Goal: Find specific page/section: Find specific page/section

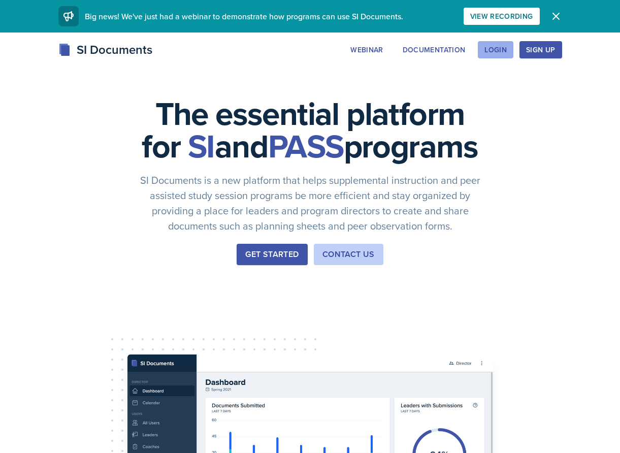
click at [494, 57] on button "Login" at bounding box center [496, 49] width 36 height 17
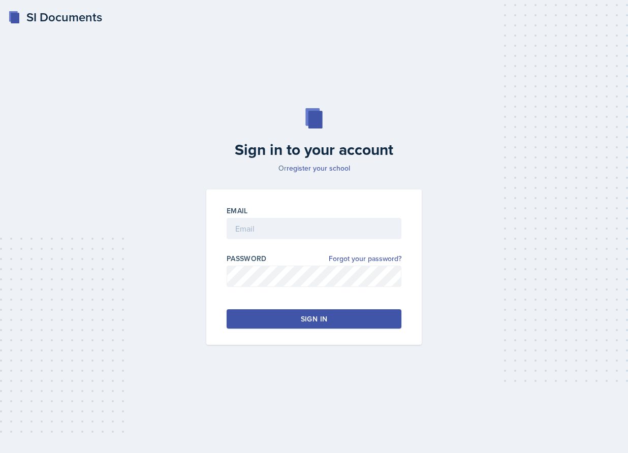
drag, startPoint x: 266, startPoint y: 194, endPoint x: 263, endPoint y: 203, distance: 9.6
click at [264, 201] on div "Email Password Forgot your password? Sign in" at bounding box center [313, 267] width 215 height 155
click at [267, 220] on input "email" at bounding box center [314, 228] width 175 height 21
type input "[EMAIL_ADDRESS][DOMAIN_NAME]"
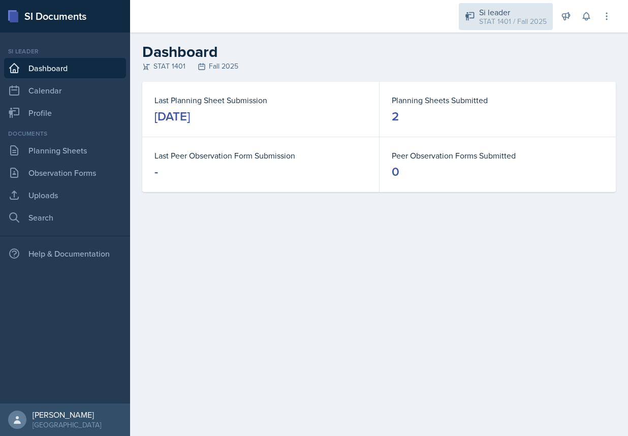
click at [509, 17] on div "STAT 1401 / Fall 2025" at bounding box center [513, 21] width 68 height 11
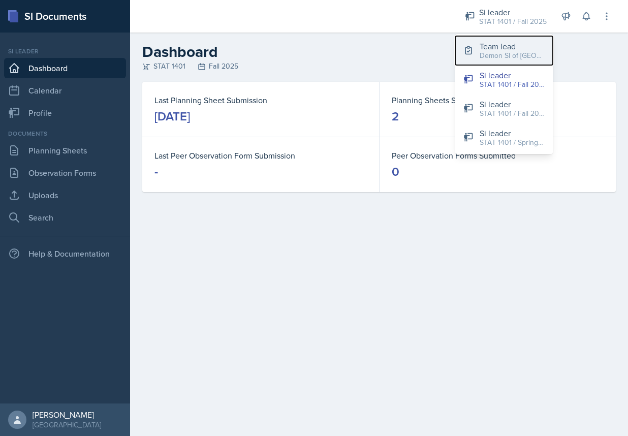
click at [501, 56] on div "Demon SI of [GEOGRAPHIC_DATA] / Fall 2025" at bounding box center [512, 55] width 65 height 11
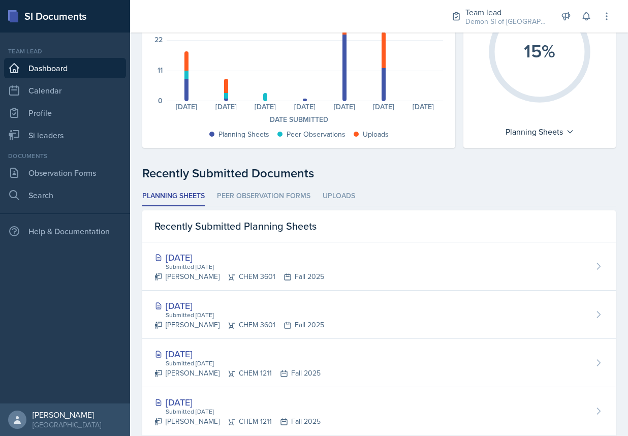
scroll to position [152, 0]
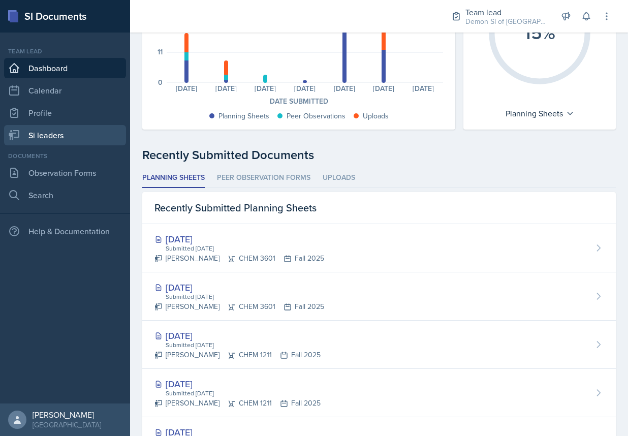
click at [69, 132] on link "Si leaders" at bounding box center [65, 135] width 122 height 20
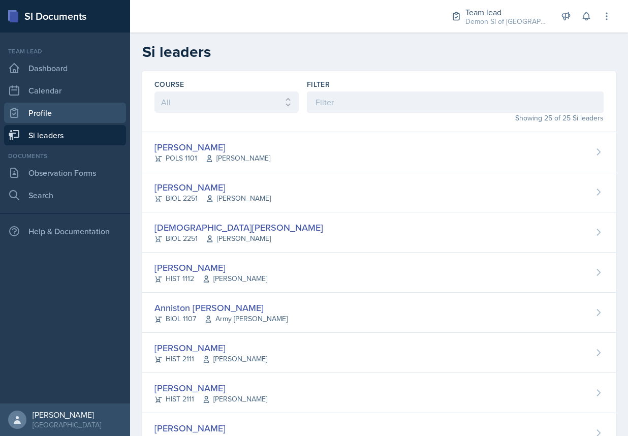
click at [49, 120] on link "Profile" at bounding box center [65, 113] width 122 height 20
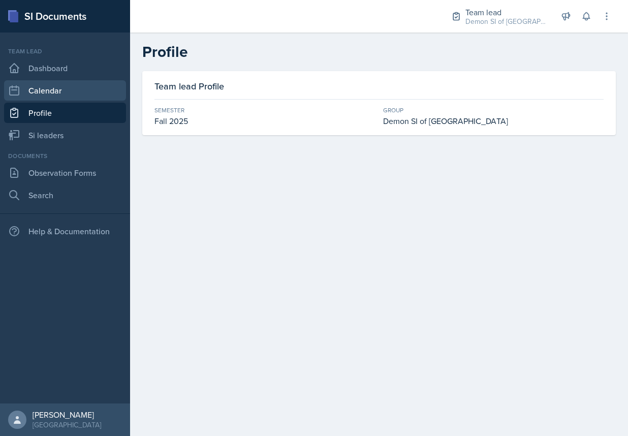
click at [80, 92] on link "Calendar" at bounding box center [65, 90] width 122 height 20
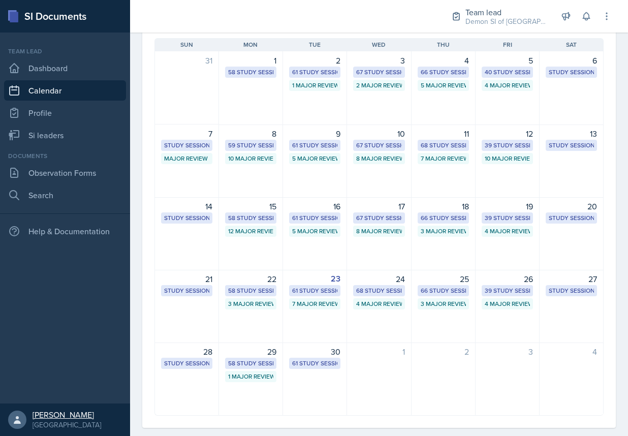
scroll to position [99, 0]
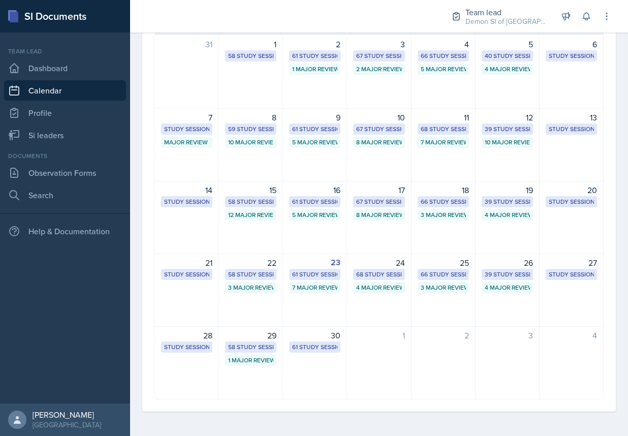
click at [91, 80] on div "Team lead Dashboard Calendar Profile Si leaders" at bounding box center [65, 96] width 122 height 99
click at [92, 69] on link "Dashboard" at bounding box center [65, 68] width 122 height 20
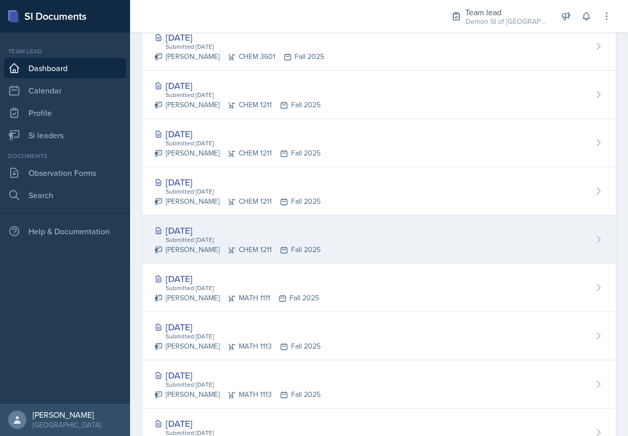
scroll to position [406, 0]
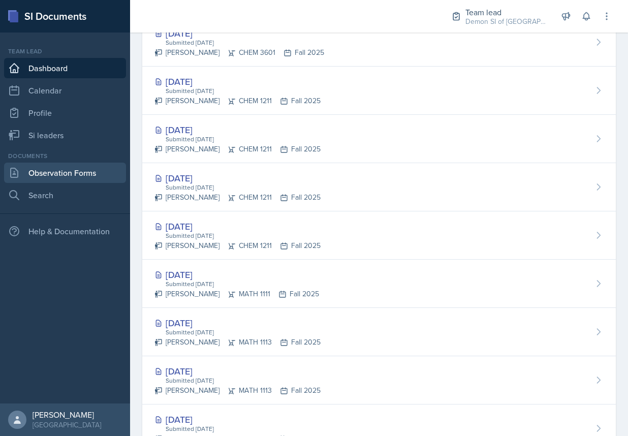
click at [48, 172] on link "Observation Forms" at bounding box center [65, 173] width 122 height 20
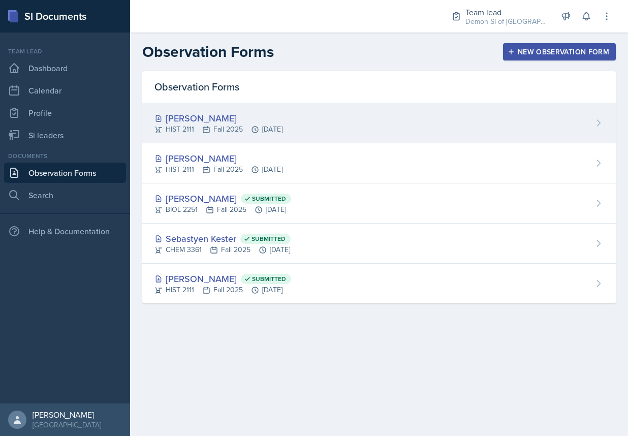
click at [229, 125] on div "HIST 2111 Fall 2025 [DATE]" at bounding box center [218, 129] width 128 height 11
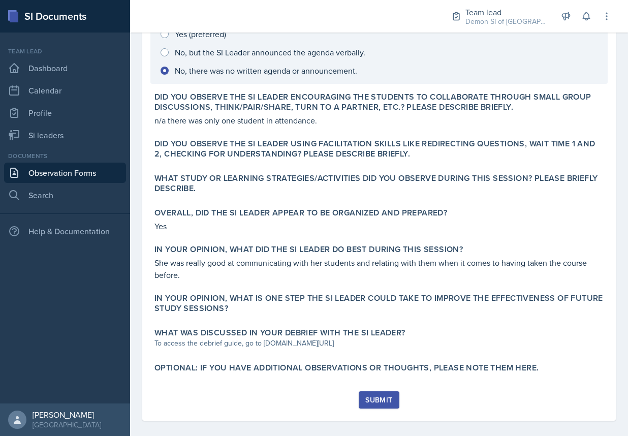
scroll to position [281, 0]
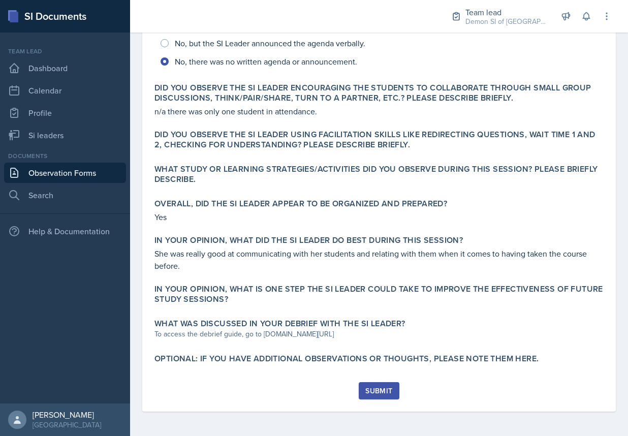
click at [50, 179] on link "Observation Forms" at bounding box center [65, 173] width 122 height 20
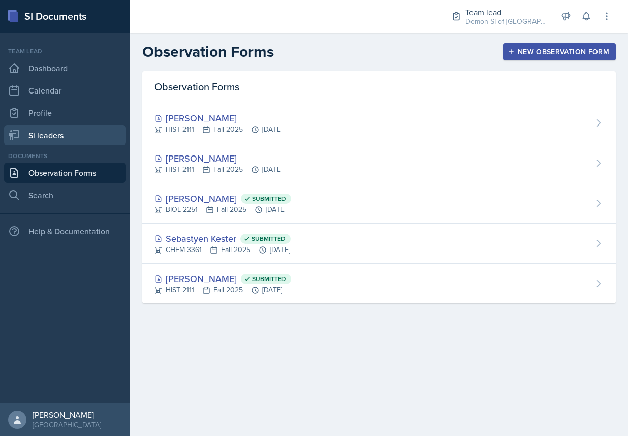
click at [57, 144] on link "Si leaders" at bounding box center [65, 135] width 122 height 20
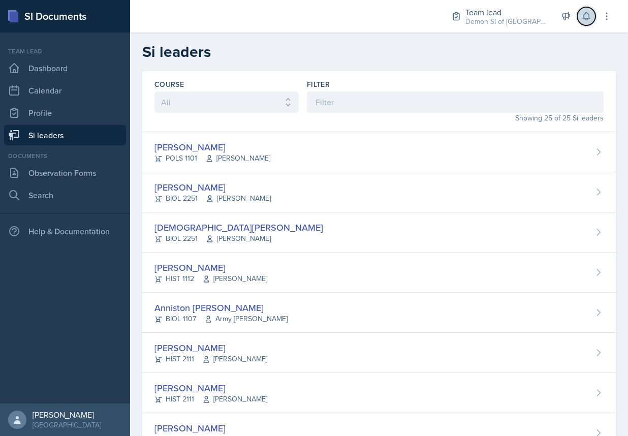
click at [589, 16] on icon at bounding box center [586, 17] width 7 height 8
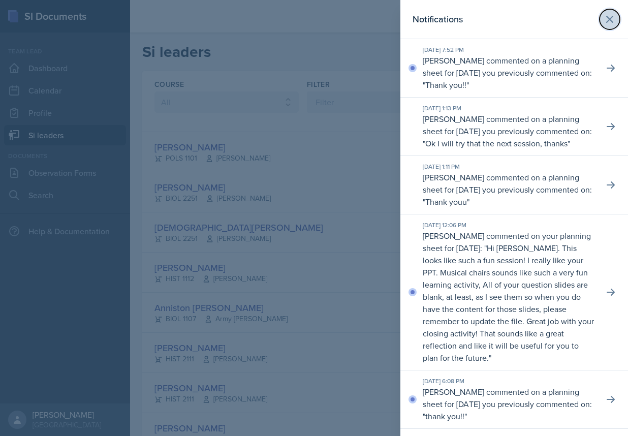
click at [607, 24] on icon at bounding box center [610, 19] width 12 height 12
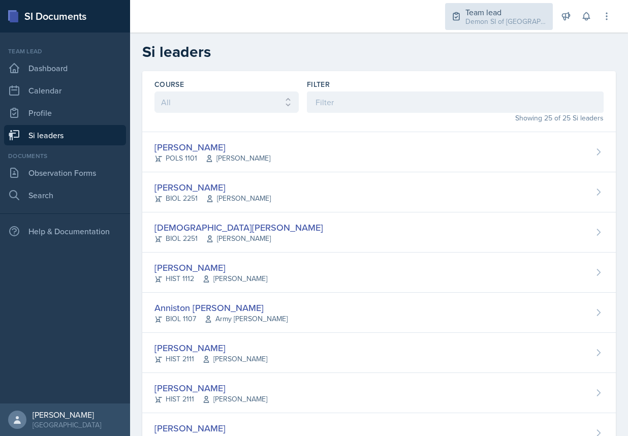
click at [482, 25] on div "Demon SI of [GEOGRAPHIC_DATA] / Fall 2025" at bounding box center [505, 21] width 81 height 11
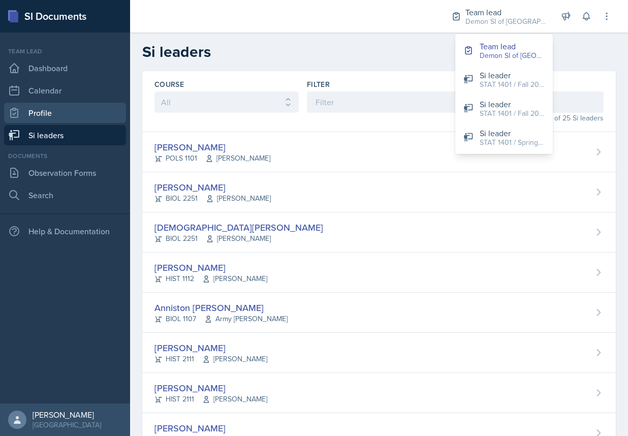
click at [56, 108] on link "Profile" at bounding box center [65, 113] width 122 height 20
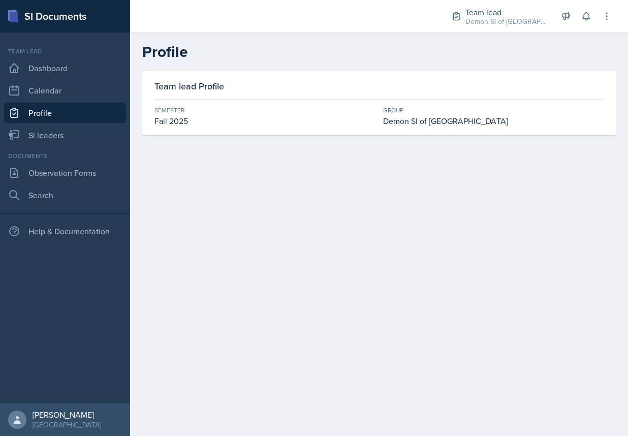
click at [223, 120] on div "Fall 2025" at bounding box center [264, 121] width 221 height 12
click at [59, 168] on link "Observation Forms" at bounding box center [65, 173] width 122 height 20
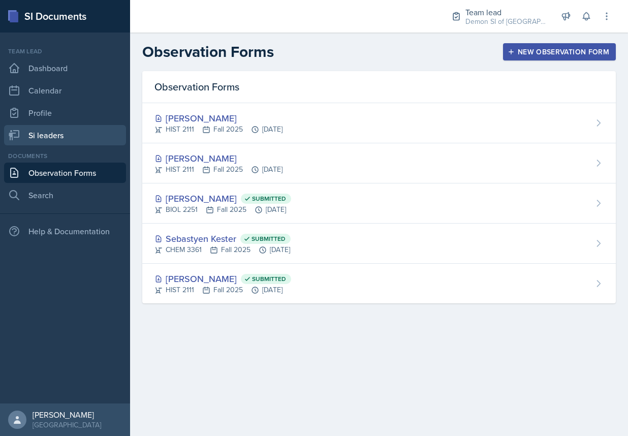
click at [75, 143] on link "Si leaders" at bounding box center [65, 135] width 122 height 20
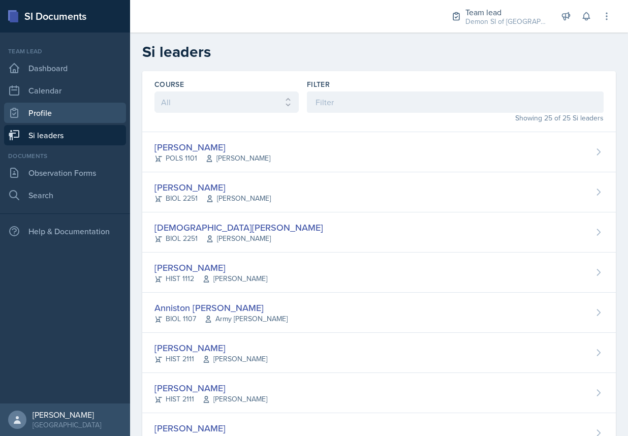
click at [53, 119] on link "Profile" at bounding box center [65, 113] width 122 height 20
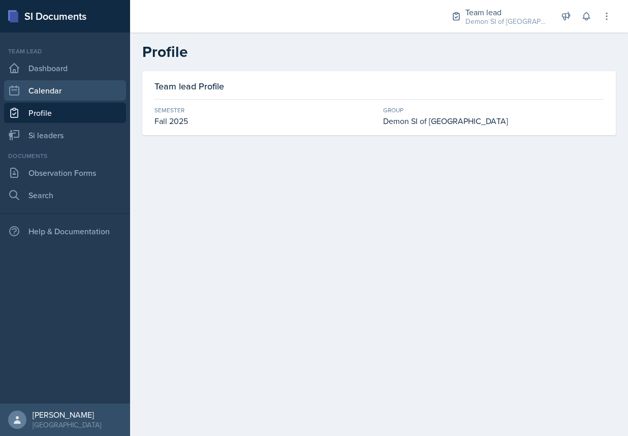
click at [38, 90] on link "Calendar" at bounding box center [65, 90] width 122 height 20
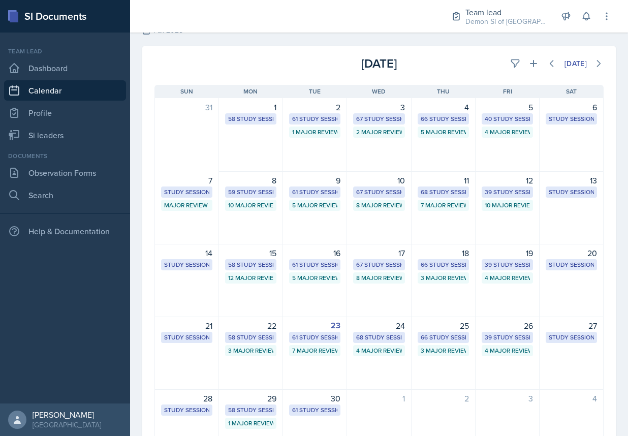
scroll to position [51, 0]
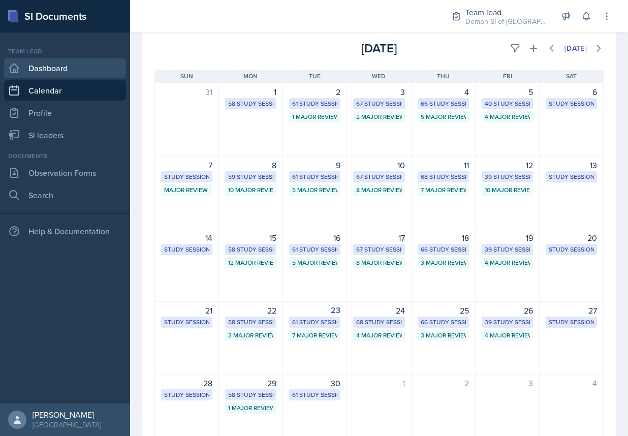
click at [70, 74] on link "Dashboard" at bounding box center [65, 68] width 122 height 20
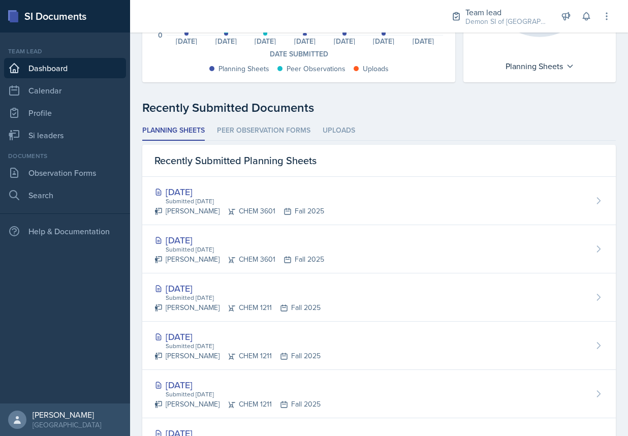
scroll to position [203, 0]
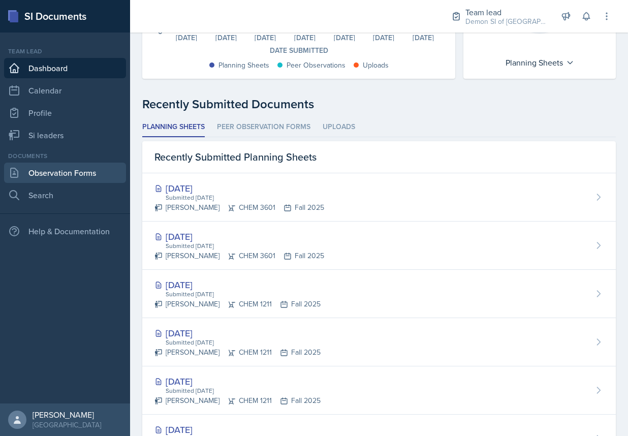
click at [51, 166] on link "Observation Forms" at bounding box center [65, 173] width 122 height 20
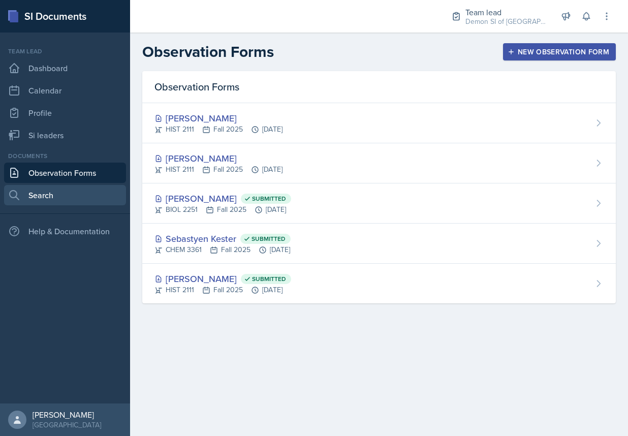
click at [74, 186] on link "Search" at bounding box center [65, 195] width 122 height 20
select select "all"
select select "1"
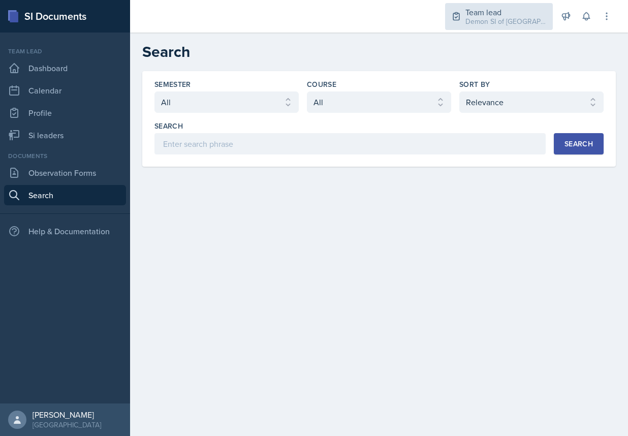
click at [467, 25] on div "Demon SI of [GEOGRAPHIC_DATA] / Fall 2025" at bounding box center [505, 21] width 81 height 11
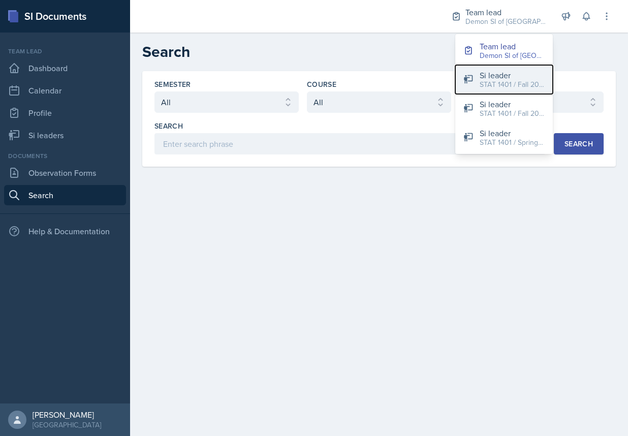
click at [484, 75] on div "Si leader" at bounding box center [512, 75] width 65 height 12
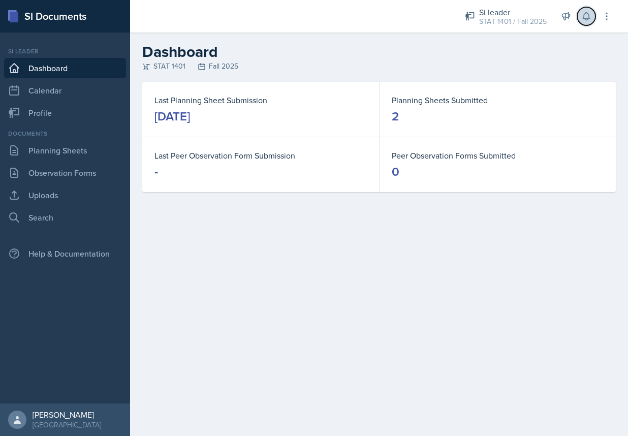
click at [583, 18] on icon at bounding box center [586, 17] width 7 height 8
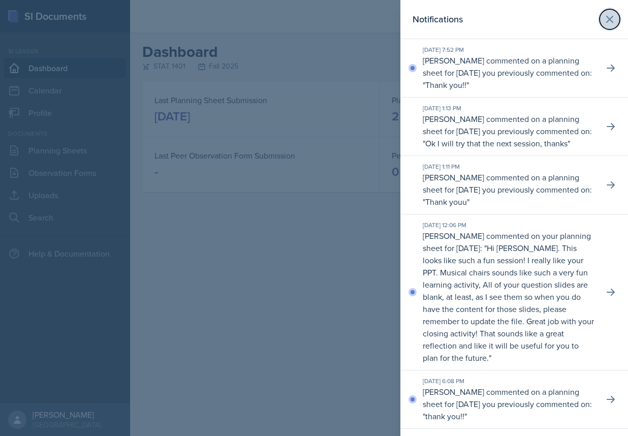
click at [605, 23] on icon at bounding box center [610, 19] width 12 height 12
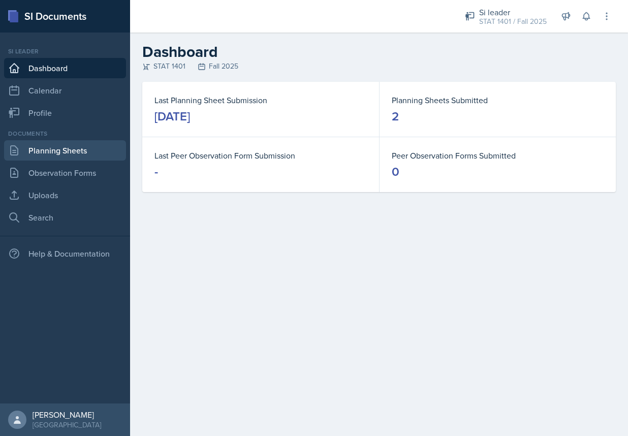
click at [76, 149] on link "Planning Sheets" at bounding box center [65, 150] width 122 height 20
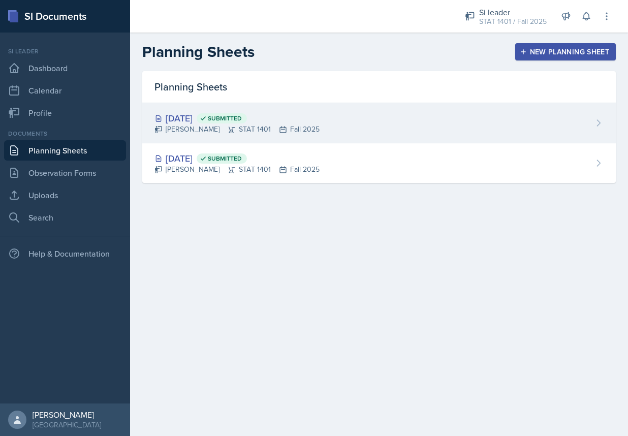
click at [307, 117] on div "[DATE] Submitted" at bounding box center [236, 118] width 165 height 14
